Goal: Information Seeking & Learning: Learn about a topic

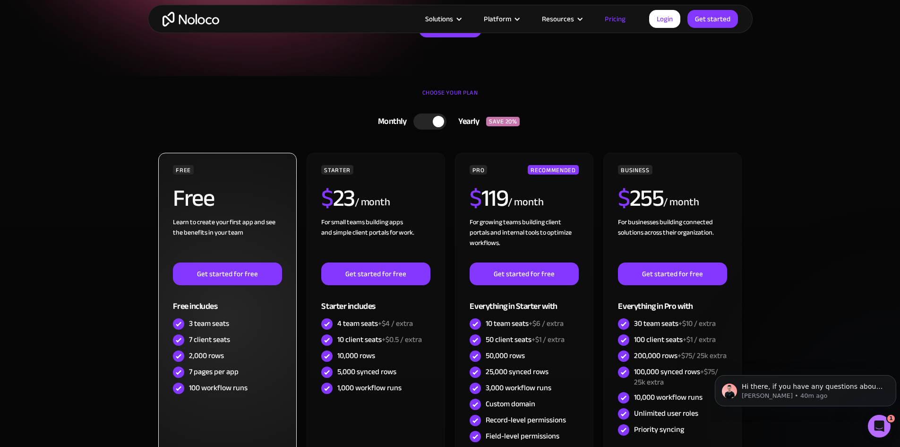
scroll to position [236, 0]
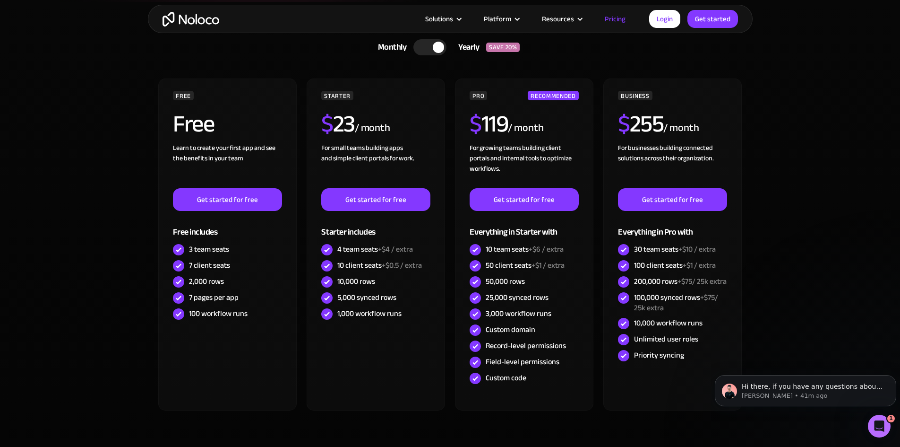
click at [422, 47] on div at bounding box center [430, 47] width 33 height 16
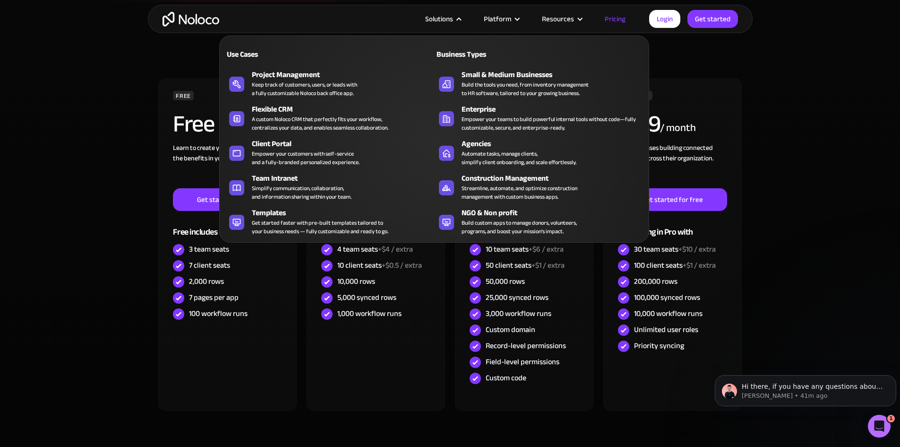
click at [814, 203] on section "CHOOSE YOUR PLAN Monthly Yearly SAVE 20% Monthly Yearly SAVE 20% FREE Free Lear…" at bounding box center [450, 245] width 900 height 487
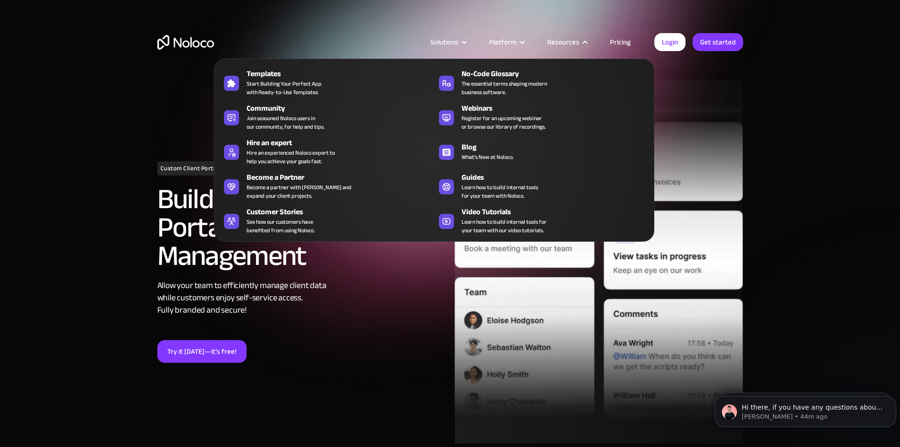
click at [566, 41] on div "Resources" at bounding box center [563, 42] width 32 height 12
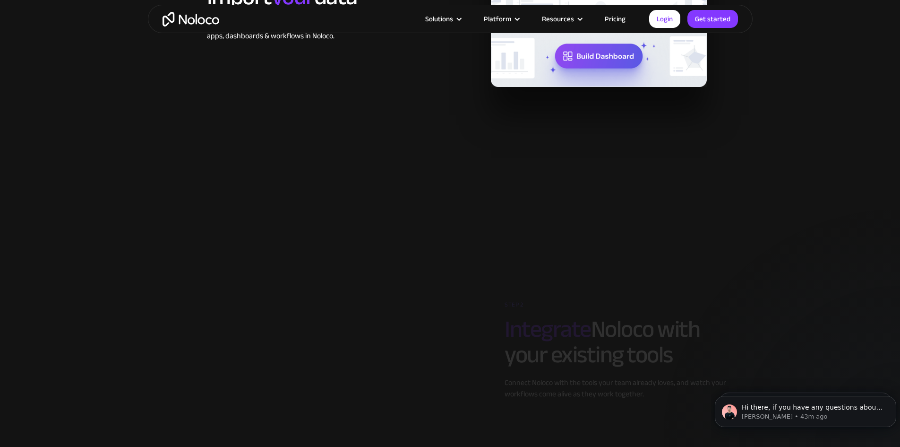
scroll to position [1418, 0]
